Goal: Task Accomplishment & Management: Complete application form

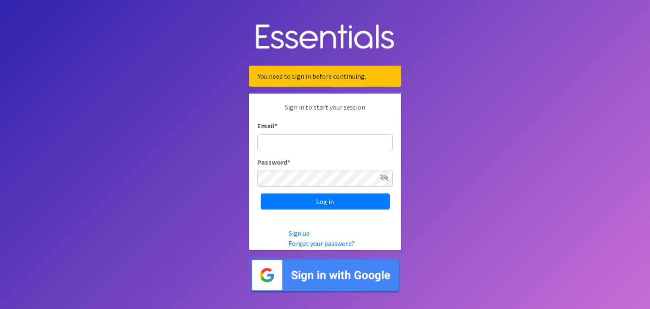
click at [267, 136] on input "Email *" at bounding box center [324, 142] width 135 height 16
click at [195, 142] on body "You need to sign in before continuing. Sign in to start your session Email * Pa…" at bounding box center [325, 154] width 650 height 309
drag, startPoint x: 318, startPoint y: 132, endPoint x: 316, endPoint y: 139, distance: 6.7
click at [318, 132] on div "Email *" at bounding box center [324, 136] width 135 height 30
click at [316, 140] on input "Email *" at bounding box center [324, 142] width 135 height 16
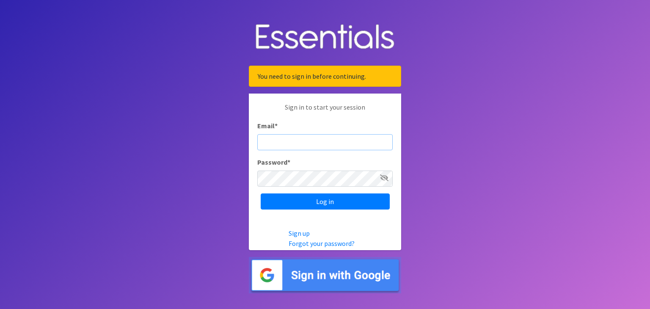
click at [288, 137] on input "Email *" at bounding box center [324, 142] width 135 height 16
paste input "[PERSON_NAME][EMAIL_ADDRESS][PERSON_NAME][DOMAIN_NAME]"
type input "[PERSON_NAME][EMAIL_ADDRESS][PERSON_NAME][DOMAIN_NAME]"
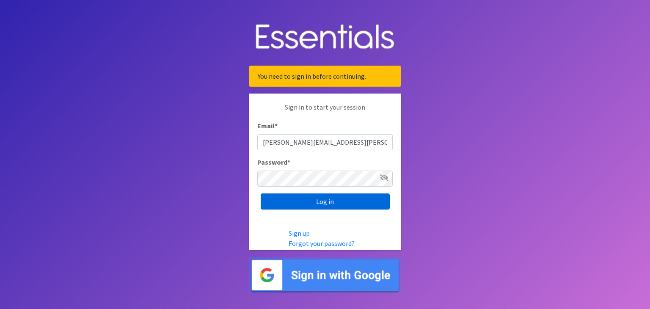
click at [306, 203] on input "Log in" at bounding box center [325, 201] width 129 height 16
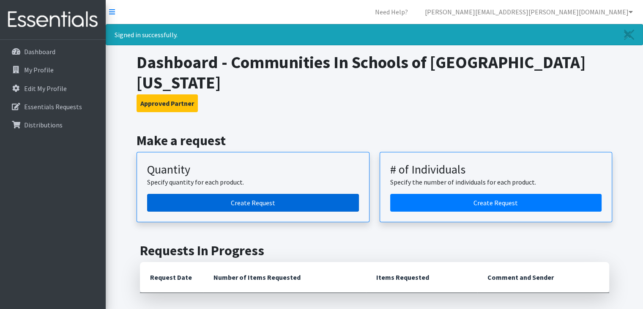
click at [263, 194] on link "Create Request" at bounding box center [253, 203] width 212 height 18
